Goal: Task Accomplishment & Management: Manage account settings

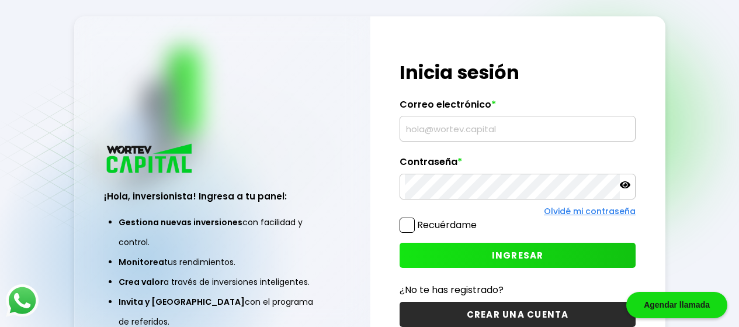
click at [437, 128] on input "text" at bounding box center [517, 128] width 225 height 25
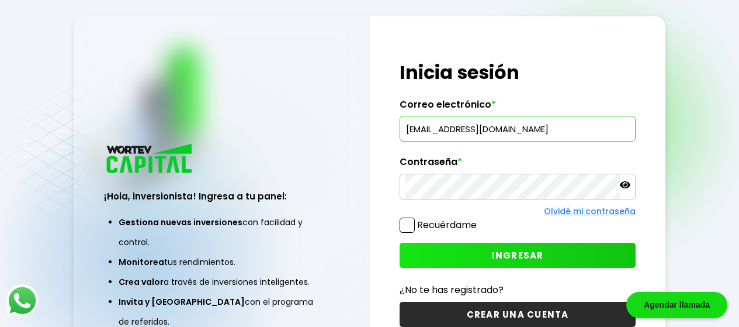
type input "[EMAIL_ADDRESS][DOMAIN_NAME]"
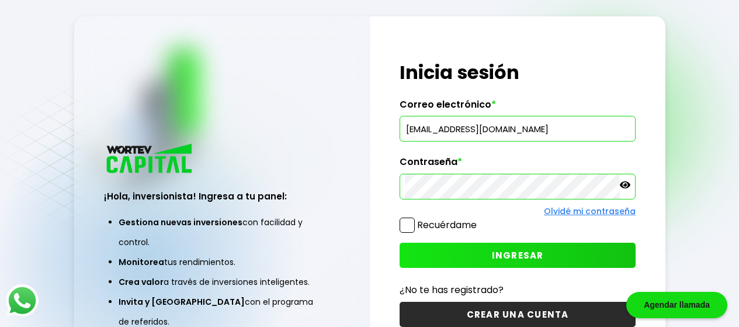
click at [485, 257] on button "INGRESAR" at bounding box center [518, 254] width 236 height 25
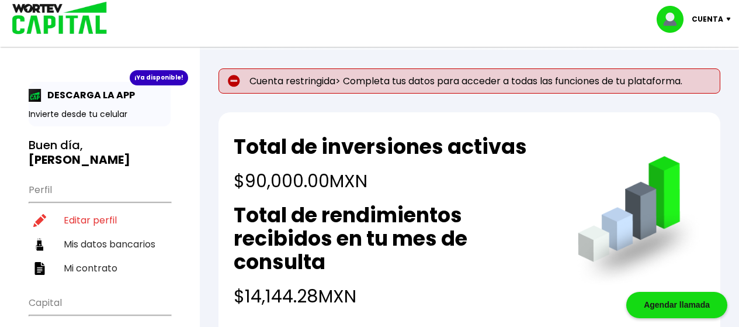
click at [231, 152] on div "Total de inversiones activas $90,000.00 MXN Total de rendimientos recibidos en …" at bounding box center [469, 225] width 502 height 227
click at [102, 208] on li "Editar perfil" at bounding box center [100, 220] width 142 height 24
select select "Hombre"
select select "GT"
select select "BBVA Bancomer"
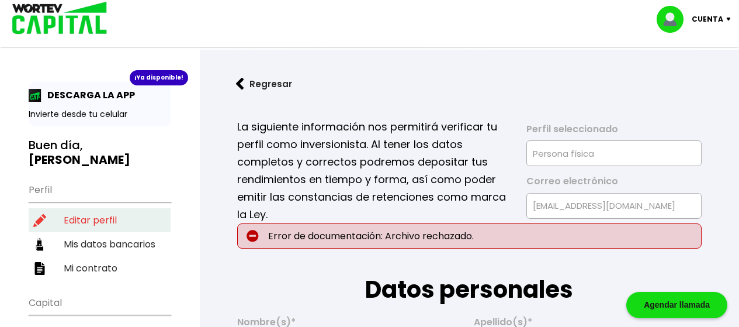
type input "[DATE]"
click at [430, 190] on p "La siguiente información nos permitirá verificar tu perfil como inversionista. …" at bounding box center [373, 170] width 273 height 105
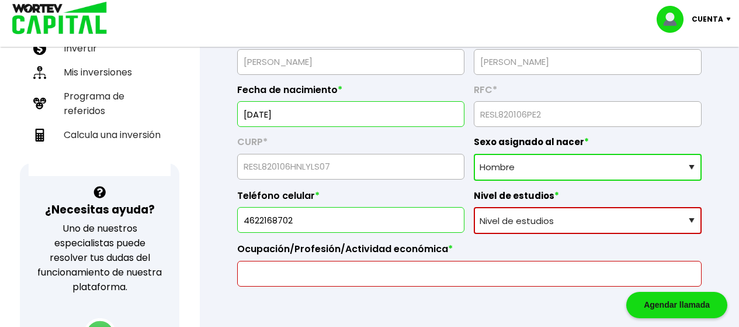
scroll to position [304, 0]
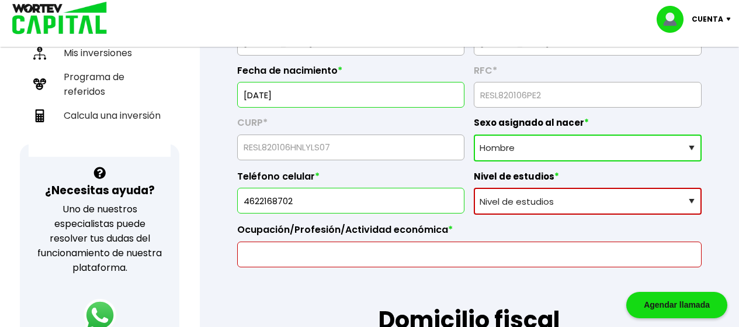
click at [617, 202] on select "Nivel de estudios Primaria Secundaria Bachillerato Licenciatura Posgrado" at bounding box center [588, 200] width 228 height 27
select select "Posgrado"
click at [474, 187] on select "Nivel de estudios Primaria Secundaria Bachillerato Licenciatura Posgrado" at bounding box center [588, 200] width 228 height 27
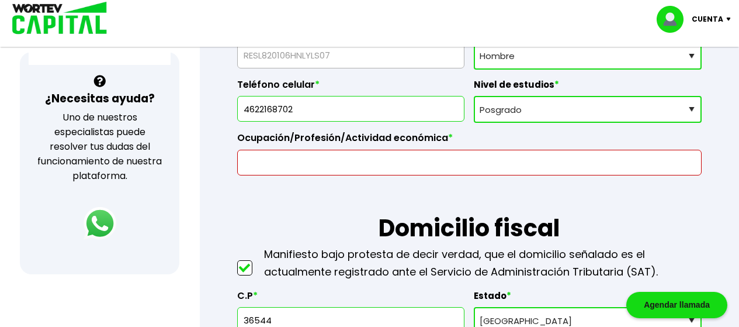
scroll to position [397, 0]
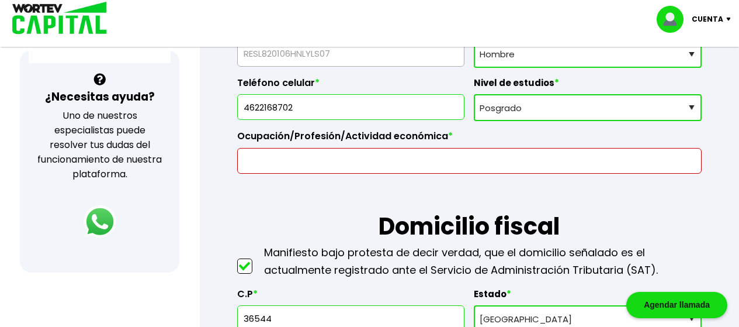
click at [365, 162] on input "text" at bounding box center [469, 160] width 454 height 25
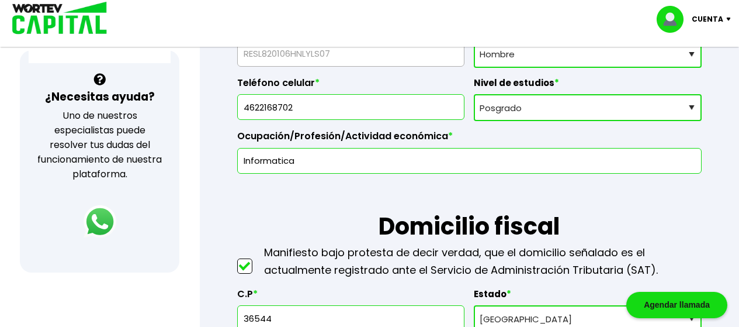
click at [276, 159] on input "Informatica" at bounding box center [469, 160] width 454 height 25
drag, startPoint x: 300, startPoint y: 164, endPoint x: 237, endPoint y: 165, distance: 63.1
click at [237, 165] on div "Informatica" at bounding box center [469, 161] width 464 height 26
type input "Ingeniero en Soporte"
click at [292, 194] on h1 "Domicilio fiscal" at bounding box center [469, 208] width 464 height 70
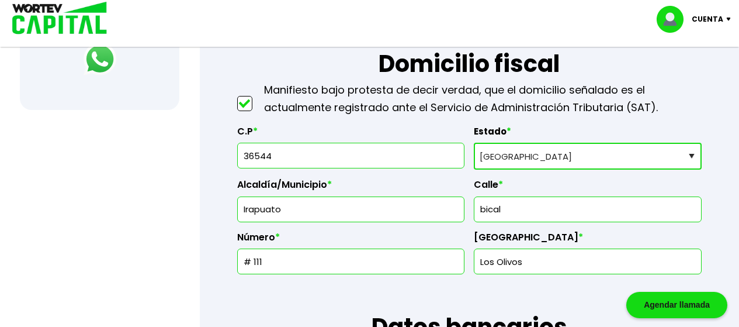
scroll to position [598, 0]
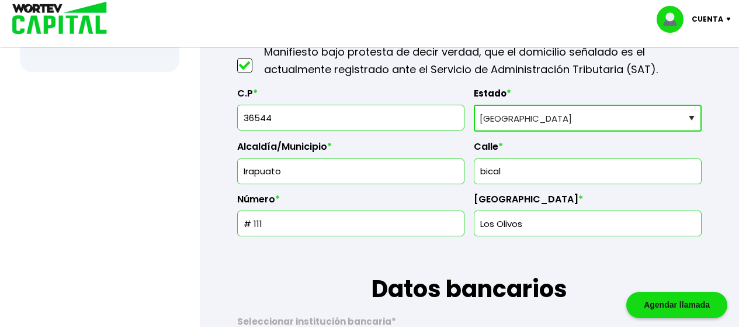
click at [501, 169] on input "bical" at bounding box center [587, 171] width 217 height 25
type input "[PERSON_NAME]"
click at [329, 230] on input "# 111" at bounding box center [350, 223] width 217 height 25
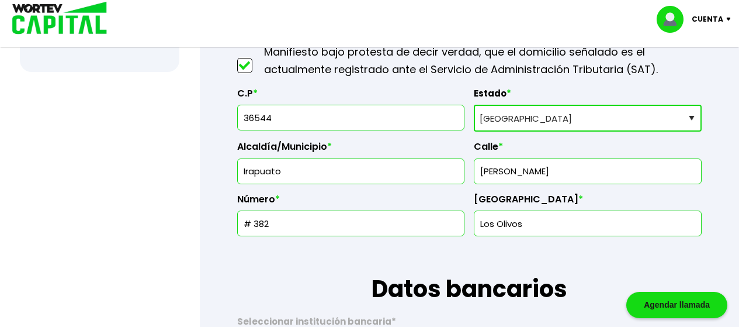
type input "# 382"
click at [524, 222] on input "Los Olivos" at bounding box center [587, 223] width 217 height 25
type input "L"
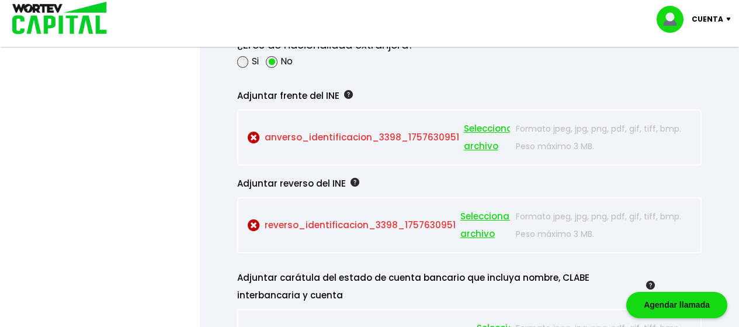
scroll to position [1070, 0]
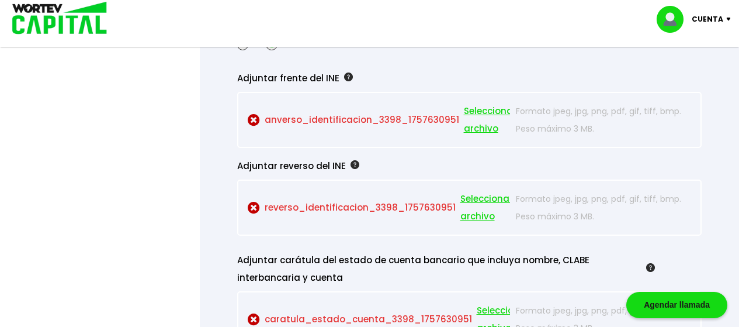
type input "Tabachines"
click at [477, 109] on span "Seleccionar archivo" at bounding box center [490, 119] width 53 height 35
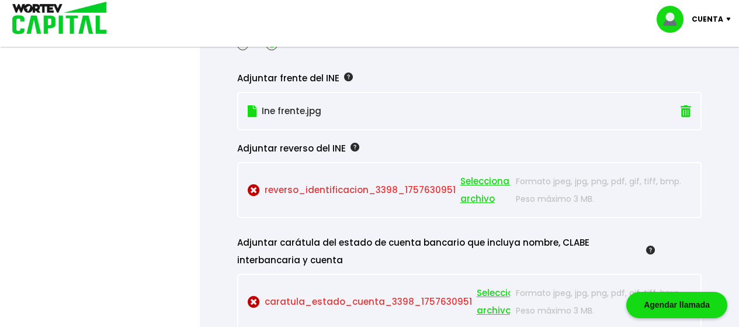
click at [472, 182] on span "Seleccionar archivo" at bounding box center [486, 189] width 53 height 35
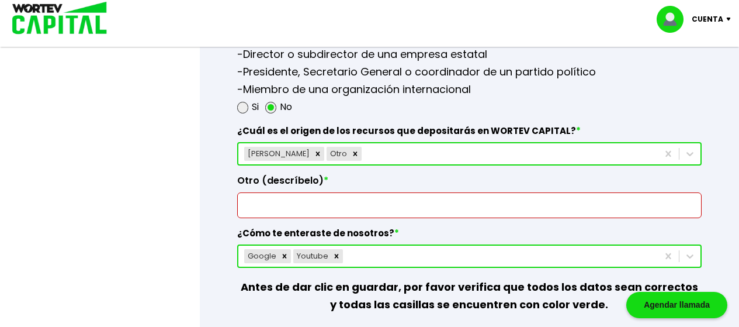
scroll to position [1695, 0]
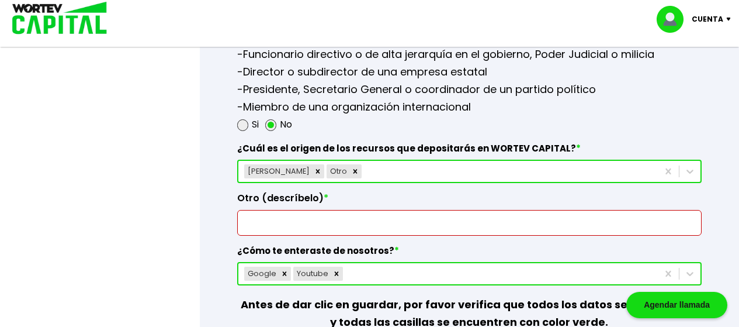
click at [359, 223] on input "text" at bounding box center [469, 222] width 454 height 25
click at [332, 222] on input "text" at bounding box center [469, 222] width 454 height 25
click at [353, 171] on icon "Remove Otro" at bounding box center [355, 171] width 4 height 4
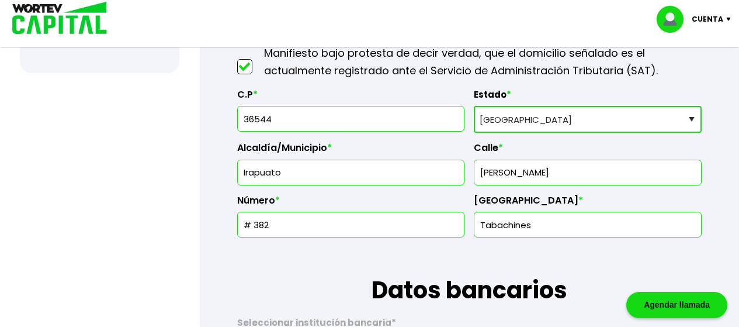
scroll to position [584, 0]
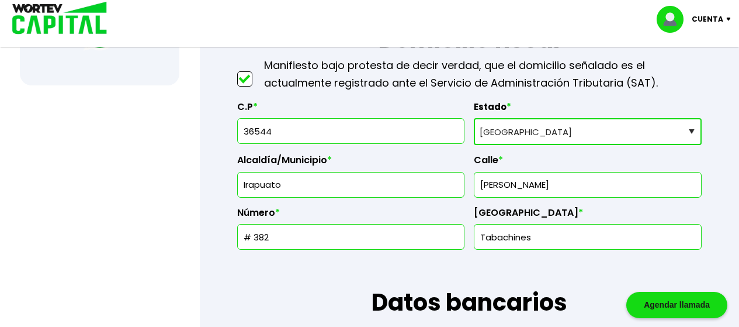
drag, startPoint x: 286, startPoint y: 130, endPoint x: 240, endPoint y: 140, distance: 47.1
click at [240, 140] on div "36544" at bounding box center [351, 131] width 228 height 26
paste input "615"
type input "36615"
type input "La Estancia"
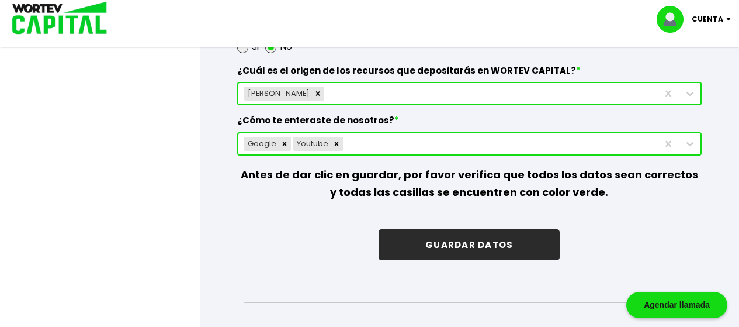
scroll to position [1787, 0]
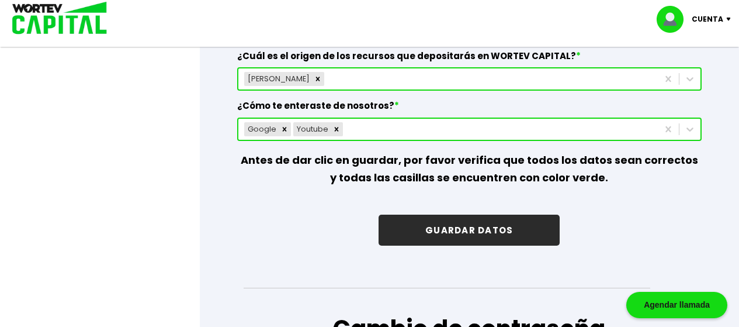
type input "36615"
click at [508, 235] on button "GUARDAR DATOS" at bounding box center [468, 229] width 181 height 31
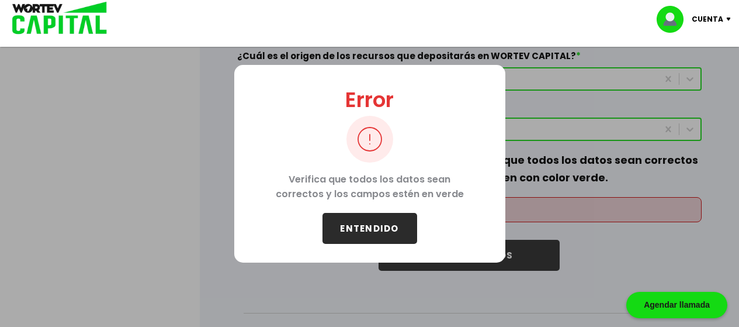
click at [372, 231] on button "ENTENDIDO" at bounding box center [369, 228] width 95 height 31
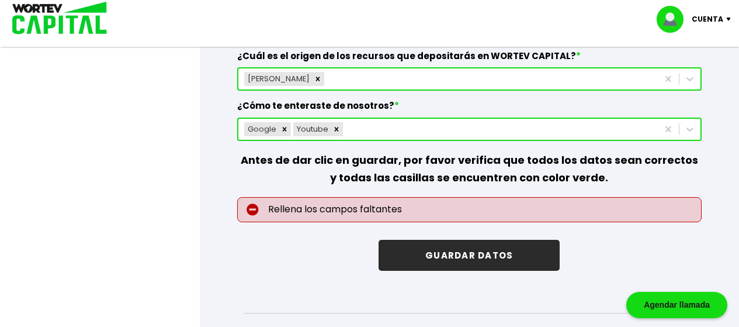
click at [449, 253] on button "GUARDAR DATOS" at bounding box center [468, 254] width 181 height 31
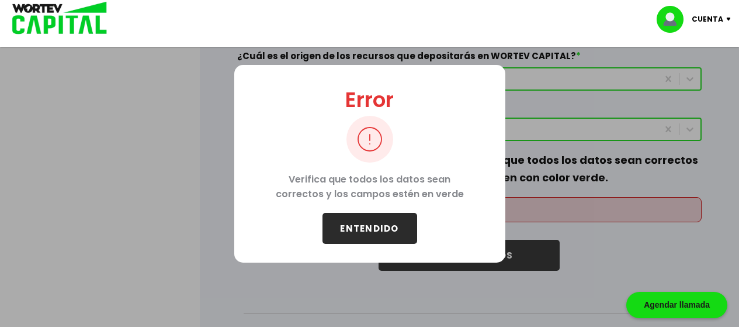
click at [369, 222] on button "ENTENDIDO" at bounding box center [369, 228] width 95 height 31
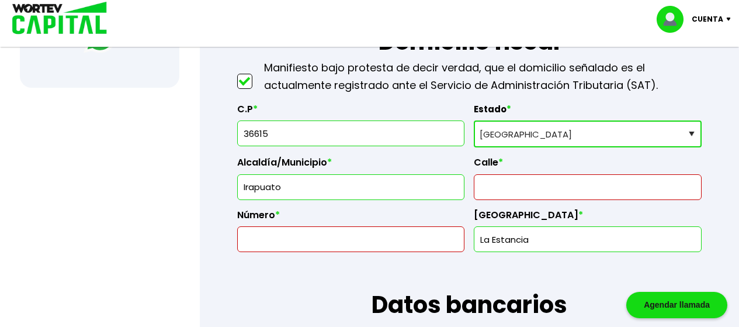
scroll to position [574, 0]
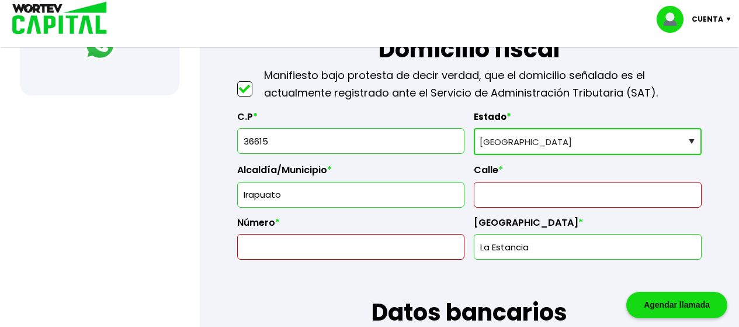
click at [562, 189] on input "text" at bounding box center [587, 194] width 217 height 25
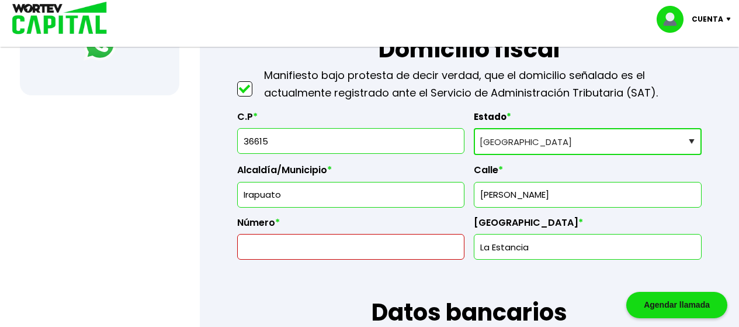
type input "[PERSON_NAME]"
click at [374, 241] on input "text" at bounding box center [350, 246] width 217 height 25
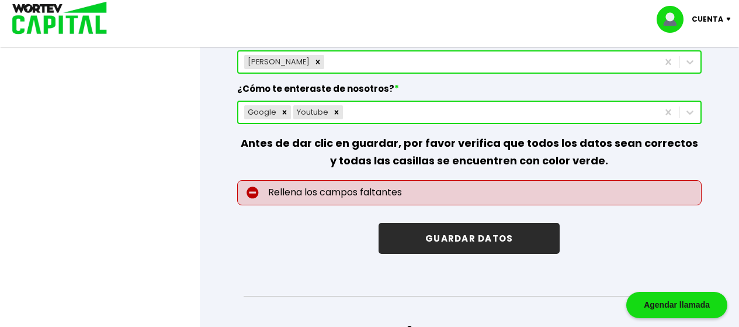
scroll to position [1848, 0]
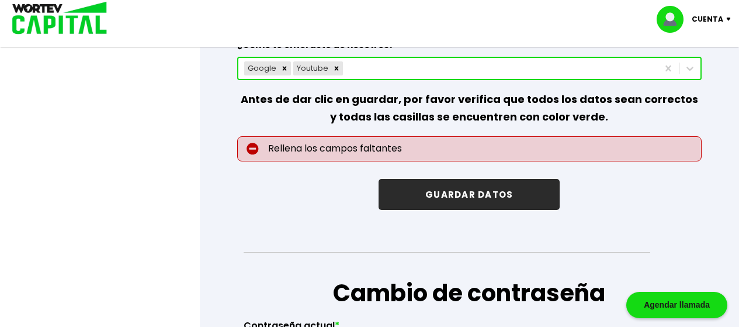
type input "382"
click at [491, 187] on button "GUARDAR DATOS" at bounding box center [468, 194] width 181 height 31
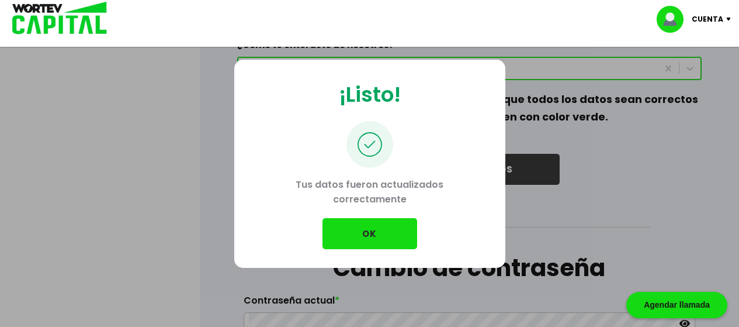
click at [360, 232] on button "OK" at bounding box center [369, 233] width 95 height 31
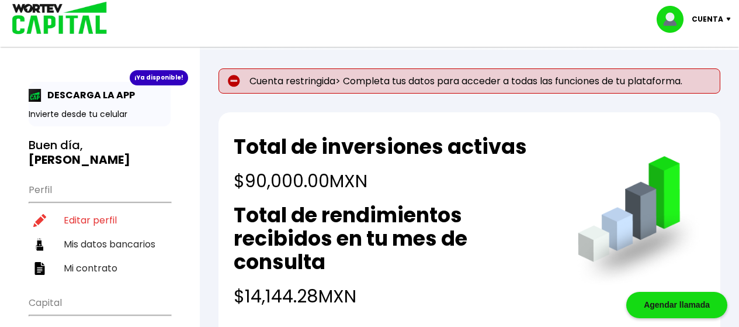
click at [431, 85] on p "Cuenta restringida> Completa tus datos para acceder a todas las funciones de tu…" at bounding box center [469, 80] width 502 height 25
click at [233, 77] on img at bounding box center [234, 81] width 12 height 12
click at [101, 232] on li "Mis datos bancarios" at bounding box center [100, 244] width 142 height 24
select select "BBVA Bancomer"
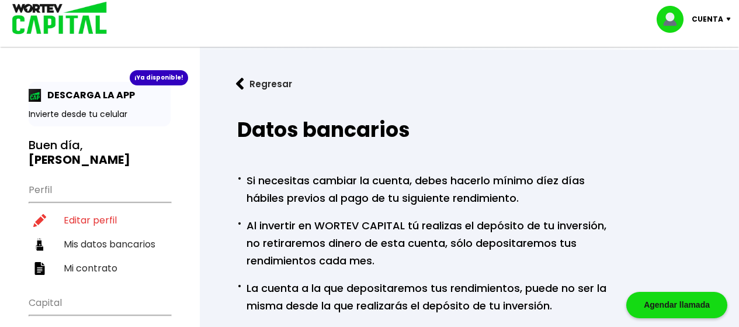
click at [348, 183] on p "· Si necesitas cambiar la cuenta, debes hacerlo mínimo díez días hábiles previo…" at bounding box center [425, 187] width 376 height 37
click at [249, 84] on button "Regresar" at bounding box center [263, 83] width 91 height 31
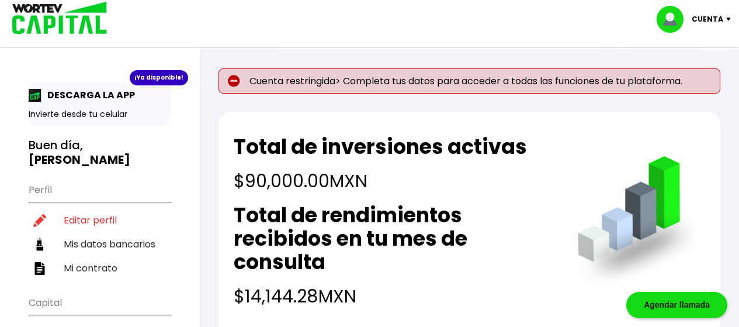
click at [275, 88] on p "Cuenta restringida> Completa tus datos para acceder a todas las funciones de tu…" at bounding box center [469, 80] width 502 height 25
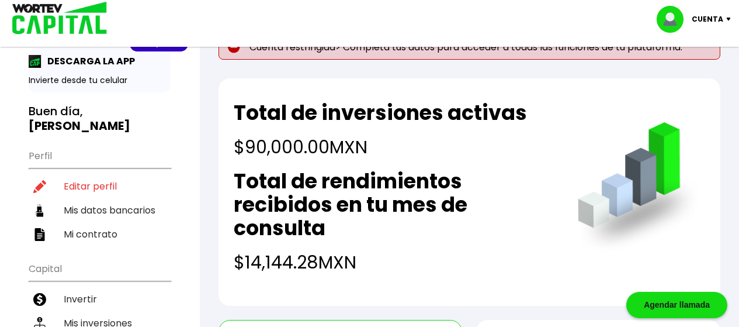
scroll to position [66, 0]
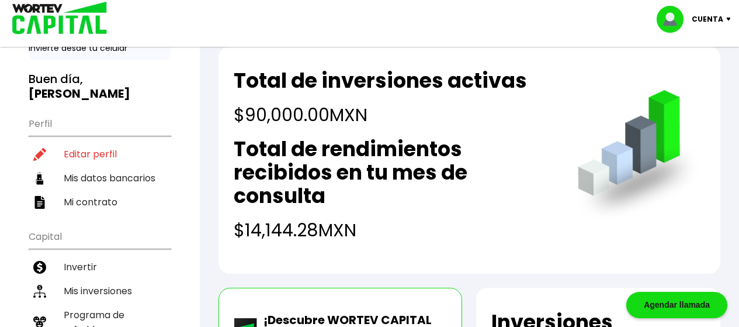
click at [728, 16] on div "Cuenta" at bounding box center [698, 19] width 82 height 27
click at [708, 76] on li "Cerrar sesión" at bounding box center [694, 78] width 93 height 24
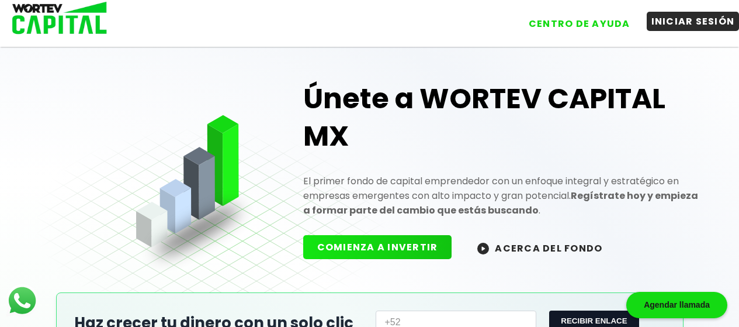
click at [701, 20] on button "INICIAR SESIÓN" at bounding box center [693, 21] width 93 height 19
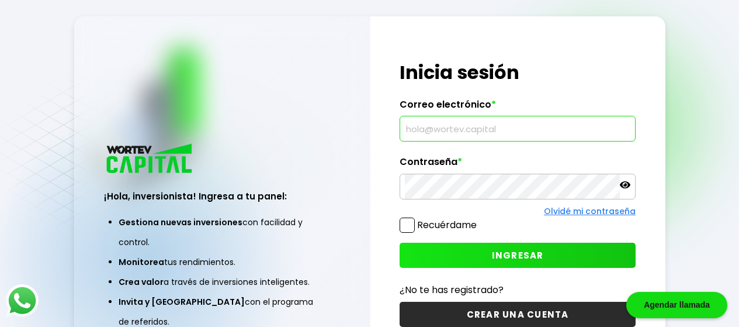
click at [528, 129] on input "text" at bounding box center [517, 128] width 225 height 25
type input "[EMAIL_ADDRESS][DOMAIN_NAME]"
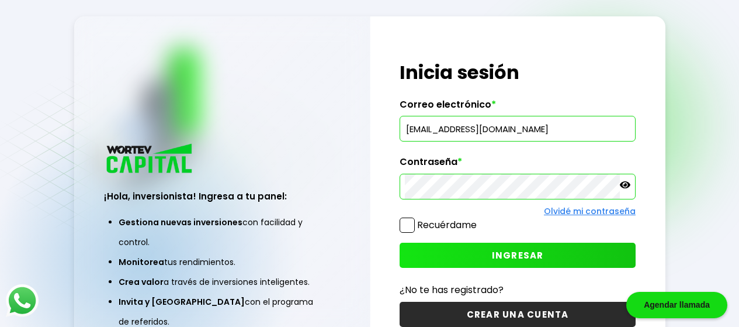
click at [485, 253] on button "INGRESAR" at bounding box center [518, 254] width 236 height 25
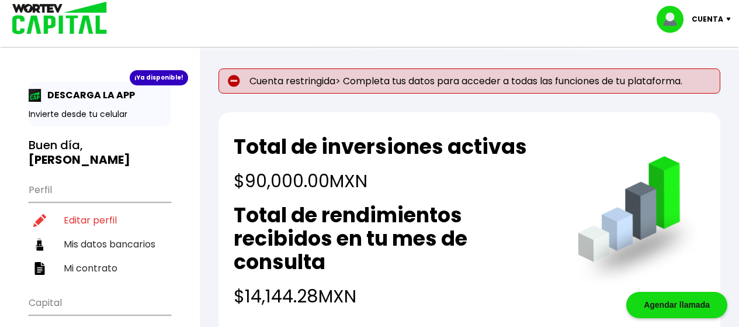
click at [713, 20] on p "Cuenta" at bounding box center [708, 20] width 32 height 18
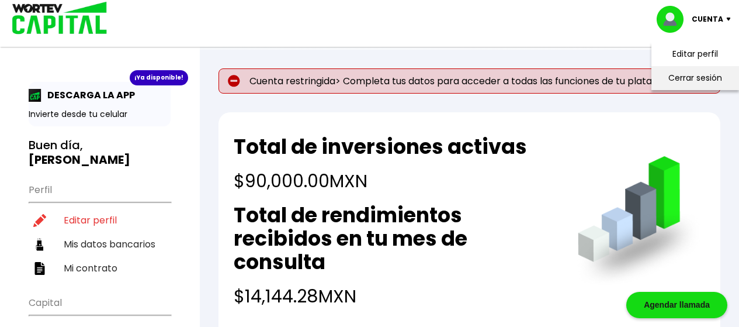
click at [705, 75] on li "Cerrar sesión" at bounding box center [694, 78] width 93 height 24
